Goal: Task Accomplishment & Management: Complete application form

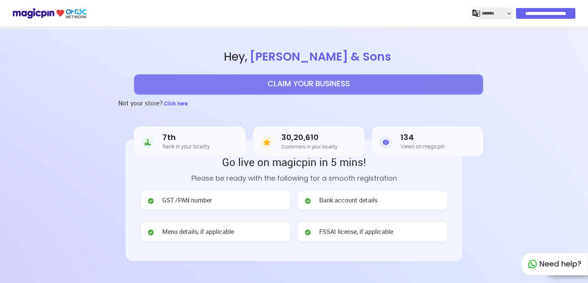
select select "*******"
click at [327, 82] on button "CLAIM YOUR BUSINESS" at bounding box center [308, 83] width 349 height 19
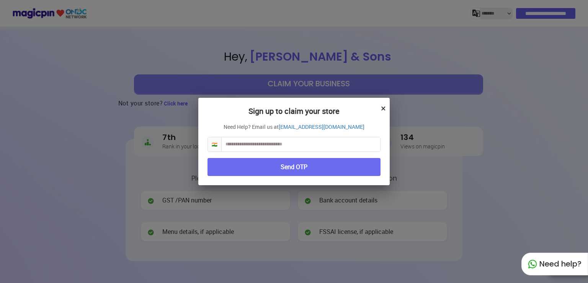
click at [293, 143] on input "text" at bounding box center [301, 144] width 159 height 14
click at [369, 108] on h2 "Sign up to claim your store" at bounding box center [294, 115] width 173 height 16
click at [390, 105] on div "Sign up to claim your store × Need Help? Email us at partner@magicpin.in 🇮🇳 Sen…" at bounding box center [294, 141] width 588 height 283
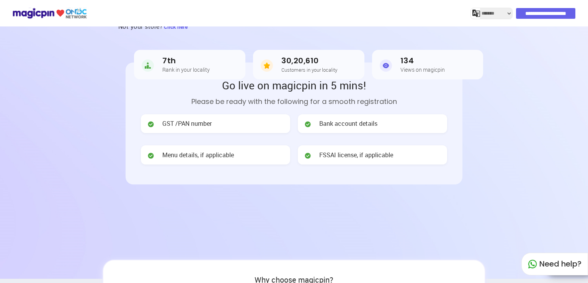
click at [209, 157] on span "Menu details, if applicable" at bounding box center [198, 155] width 72 height 9
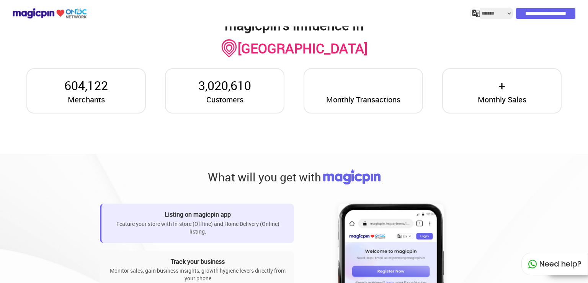
scroll to position [575, 0]
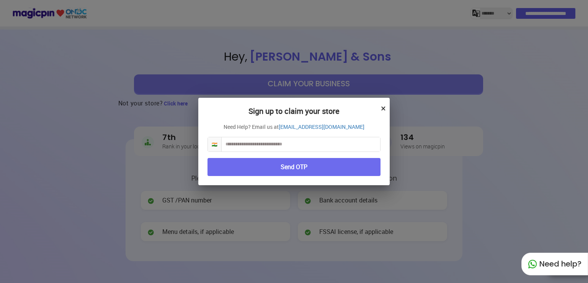
select select "*******"
click at [274, 142] on input "text" at bounding box center [301, 144] width 159 height 14
paste input "**********"
type input "**********"
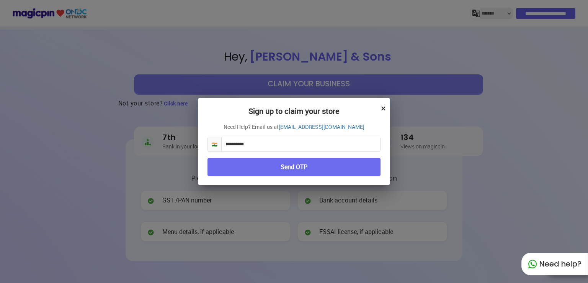
click at [287, 166] on button "Send OTP" at bounding box center [294, 167] width 173 height 18
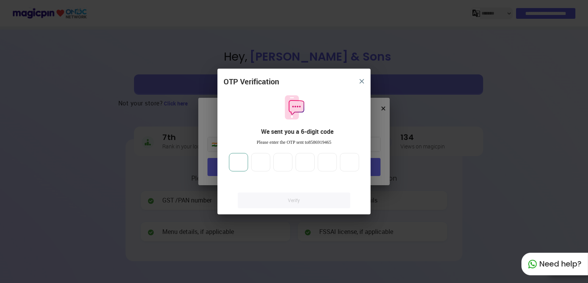
click at [244, 165] on input "number" at bounding box center [238, 162] width 19 height 18
type input "*"
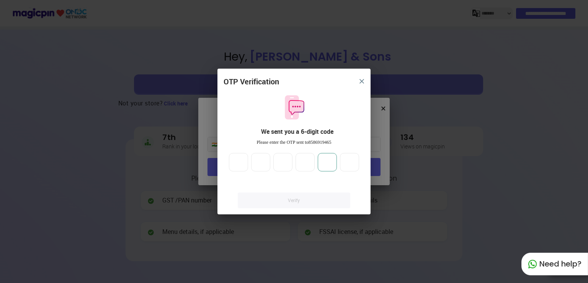
type input "*"
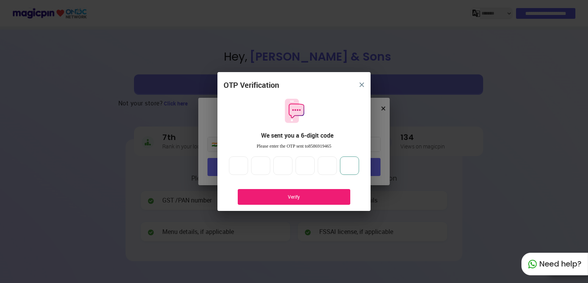
type input "*"
click at [282, 193] on div "Verify" at bounding box center [294, 196] width 90 height 7
click at [302, 193] on div "Verify" at bounding box center [294, 196] width 90 height 7
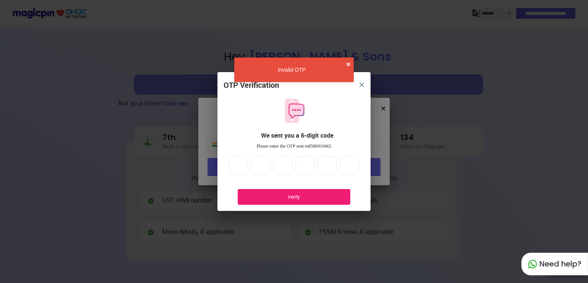
click at [294, 194] on div "Verify" at bounding box center [294, 196] width 90 height 7
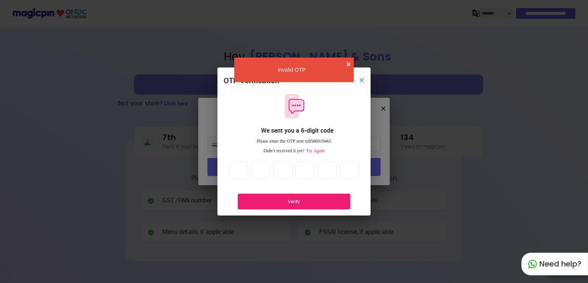
click at [321, 149] on span "Try Again" at bounding box center [315, 150] width 20 height 5
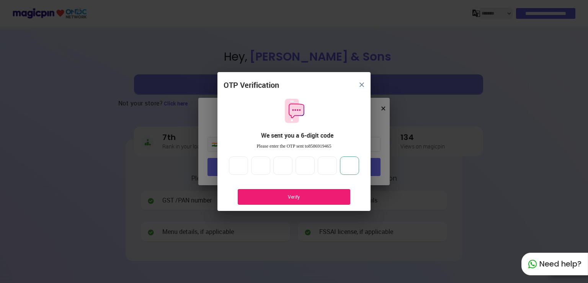
click at [352, 167] on input "*" at bounding box center [349, 165] width 19 height 18
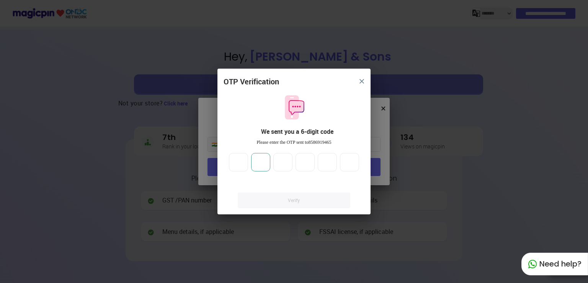
type input "*"
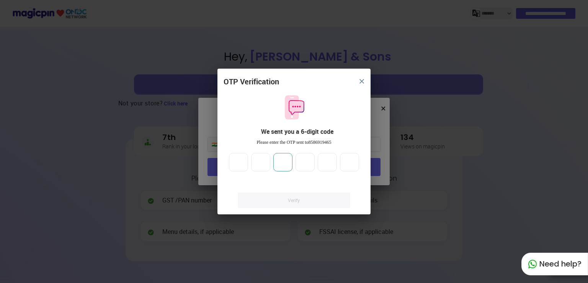
type input "*"
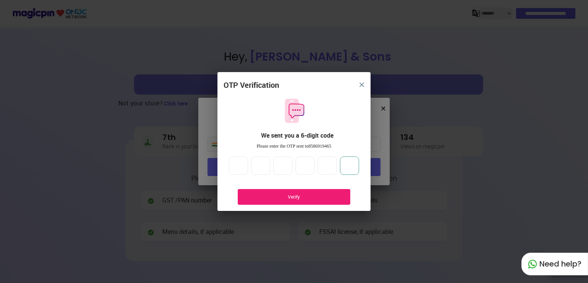
type input "*"
click at [298, 198] on div "Verify" at bounding box center [294, 196] width 90 height 7
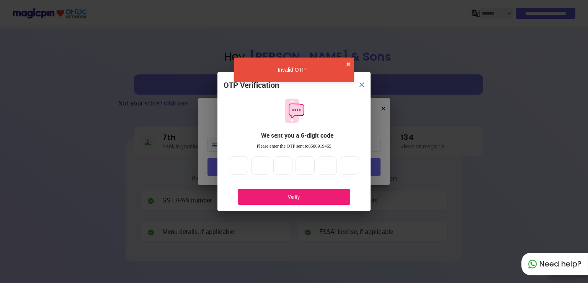
click at [297, 196] on div "Verify" at bounding box center [294, 196] width 90 height 7
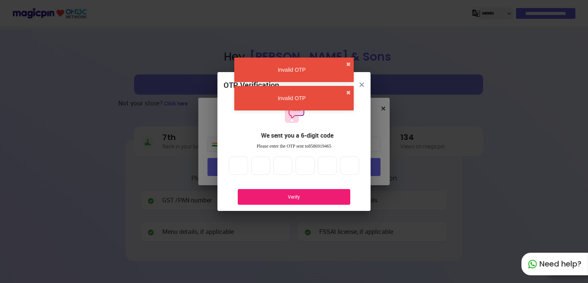
click at [296, 195] on div "Verify" at bounding box center [294, 196] width 90 height 7
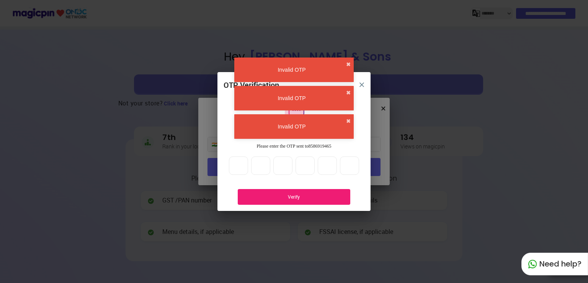
click at [296, 194] on div "Verify" at bounding box center [294, 196] width 90 height 7
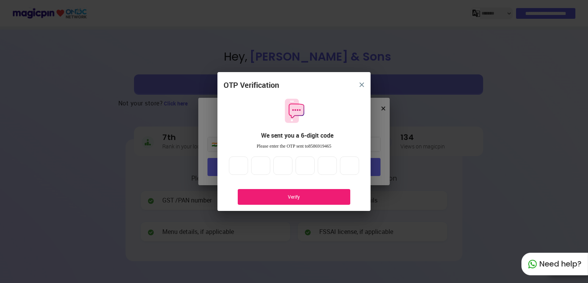
click at [359, 85] on button "close" at bounding box center [362, 85] width 14 height 14
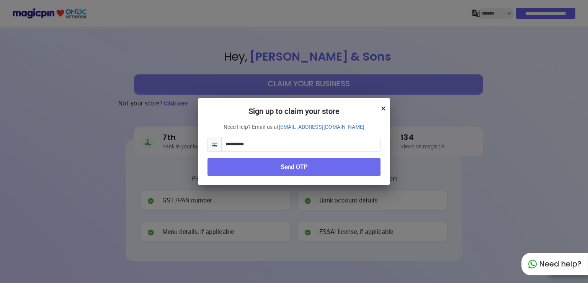
click at [291, 168] on button "Send OTP" at bounding box center [294, 167] width 173 height 18
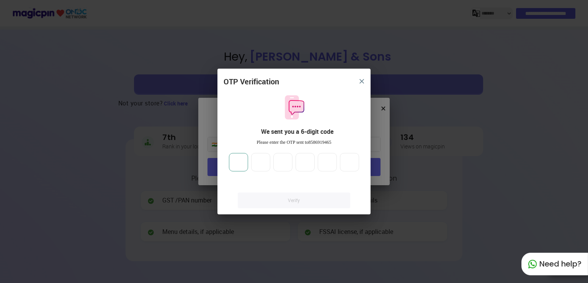
click at [242, 161] on input "number" at bounding box center [238, 162] width 19 height 18
type input "*"
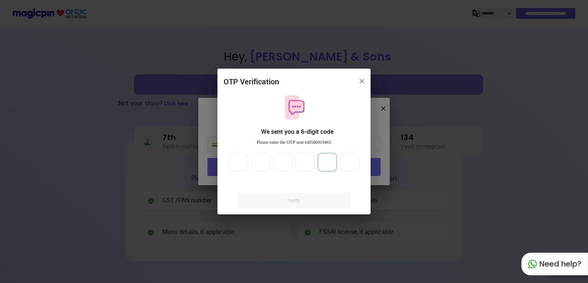
type input "*"
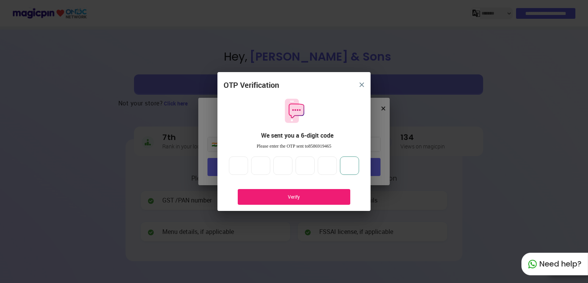
type input "*"
click at [288, 200] on div "Verify" at bounding box center [294, 197] width 113 height 16
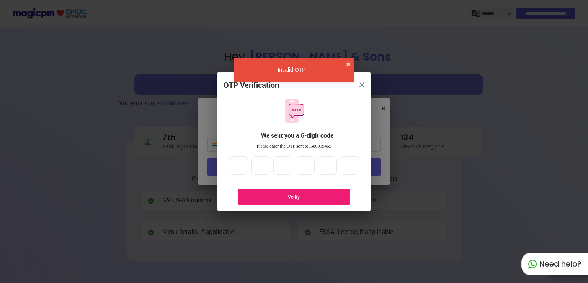
click at [292, 192] on div "Verify" at bounding box center [294, 197] width 113 height 16
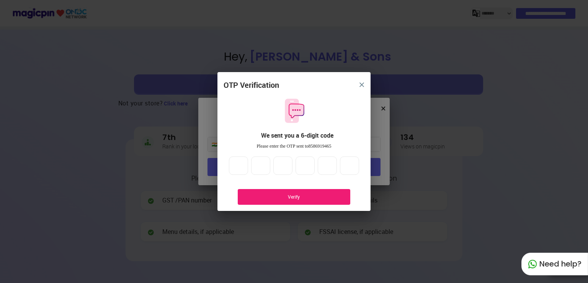
click at [298, 189] on div "Verify" at bounding box center [294, 197] width 113 height 16
click at [361, 85] on img "close" at bounding box center [362, 84] width 5 height 5
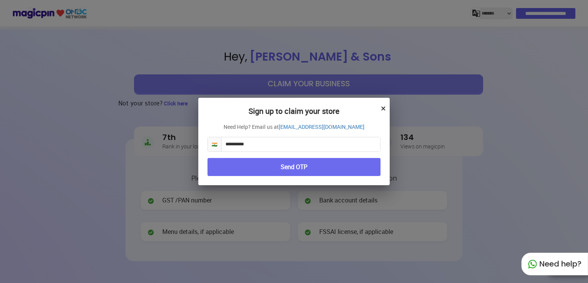
click at [386, 106] on div "**********" at bounding box center [294, 141] width 192 height 87
click at [383, 108] on button "×" at bounding box center [383, 108] width 5 height 13
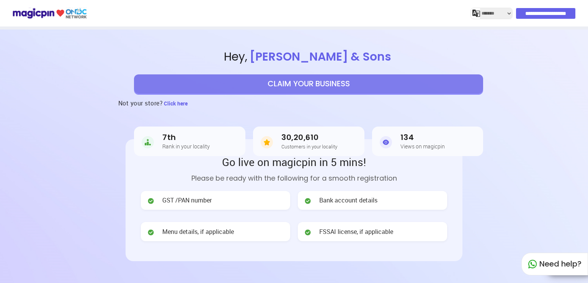
select select "*******"
click at [319, 85] on button "CLAIM YOUR BUSINESS" at bounding box center [308, 83] width 349 height 19
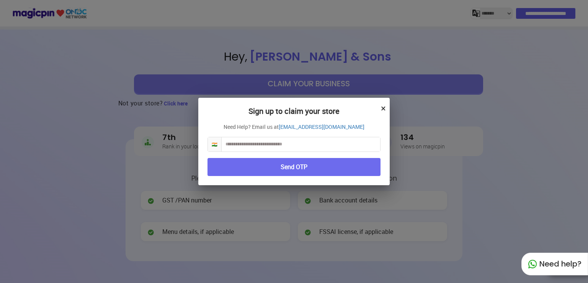
click at [284, 163] on button "Send OTP" at bounding box center [294, 167] width 173 height 18
click at [383, 108] on button "×" at bounding box center [383, 108] width 5 height 13
